Goal: Entertainment & Leisure: Consume media (video, audio)

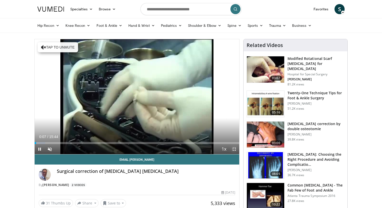
click at [237, 148] on span "Video Player" at bounding box center [234, 149] width 10 height 10
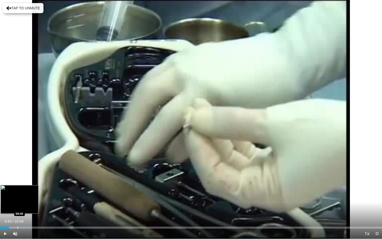
click at [17, 207] on div "Progress Bar" at bounding box center [17, 227] width 1 height 2
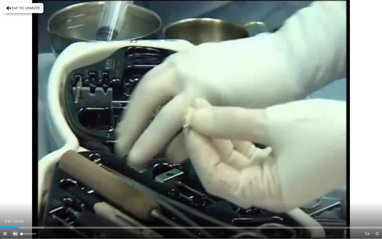
click at [17, 207] on span "Video Player" at bounding box center [15, 233] width 10 height 10
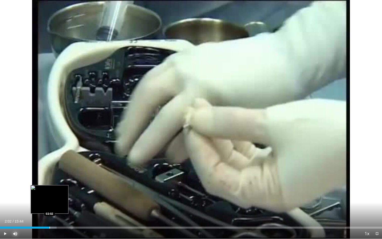
click at [49, 207] on div "Progress Bar" at bounding box center [49, 227] width 1 height 2
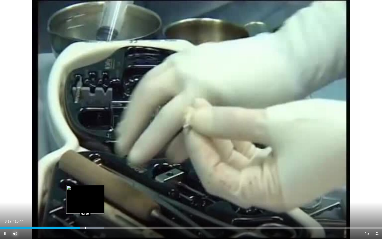
click at [85, 207] on div "Progress Bar" at bounding box center [85, 227] width 1 height 2
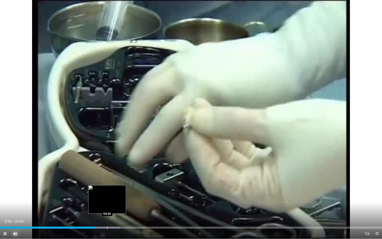
click at [107, 207] on div "Progress Bar" at bounding box center [107, 227] width 1 height 2
